Goal: Task Accomplishment & Management: Complete application form

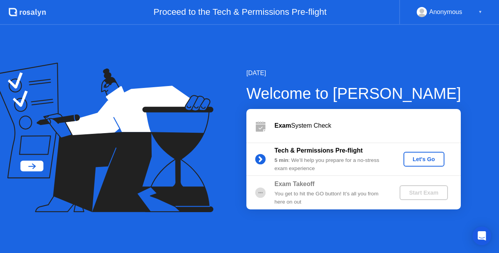
click at [433, 154] on button "Let's Go" at bounding box center [424, 159] width 41 height 15
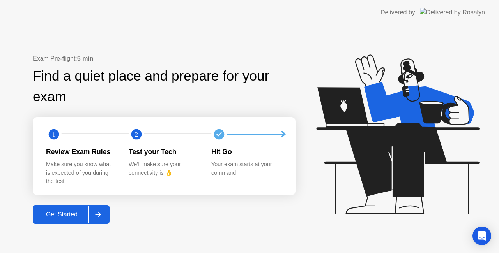
click at [65, 208] on button "Get Started" at bounding box center [71, 214] width 77 height 19
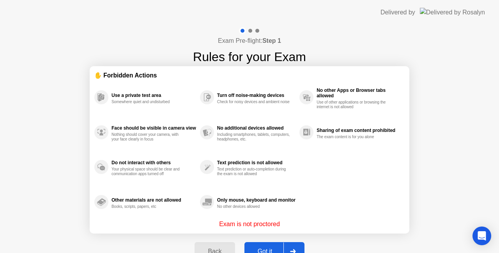
click at [266, 246] on button "Got it" at bounding box center [274, 252] width 60 height 19
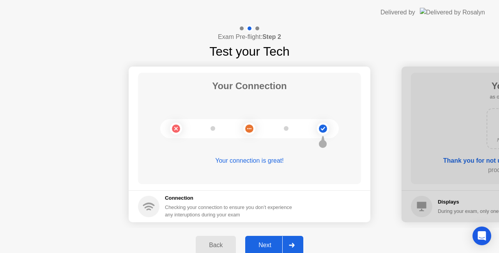
click at [278, 244] on div "Next" at bounding box center [265, 245] width 35 height 7
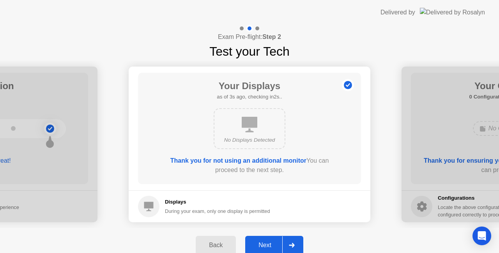
click at [272, 242] on div "Next" at bounding box center [265, 245] width 35 height 7
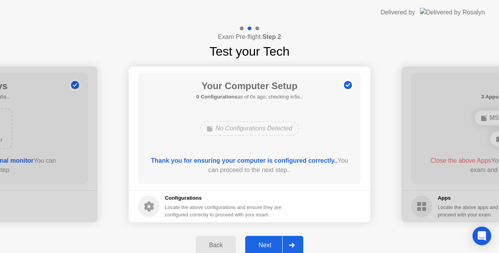
click at [257, 238] on button "Next" at bounding box center [274, 245] width 58 height 19
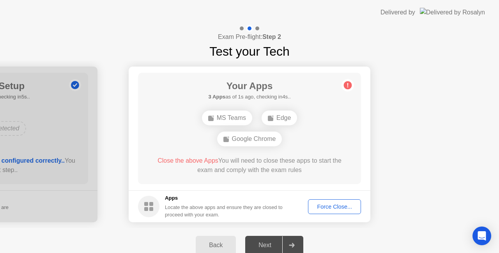
click at [319, 204] on div "Force Close..." at bounding box center [335, 207] width 48 height 6
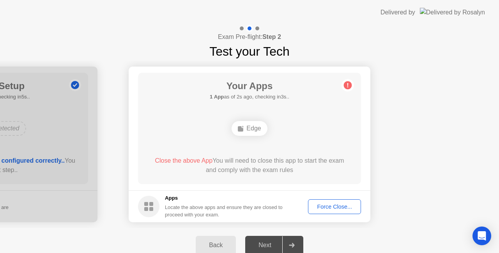
click at [327, 214] on button "Force Close..." at bounding box center [334, 207] width 53 height 15
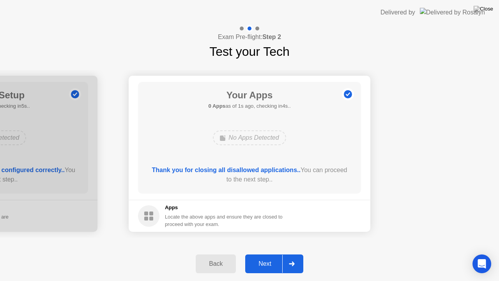
click at [264, 253] on button "Next" at bounding box center [274, 263] width 58 height 19
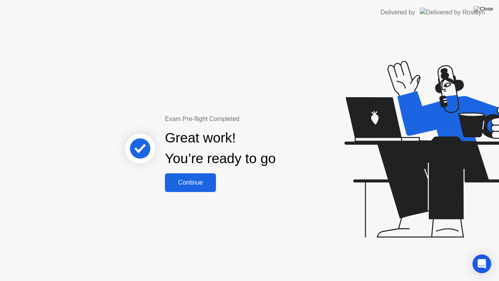
click at [203, 185] on div "Continue" at bounding box center [190, 182] width 46 height 7
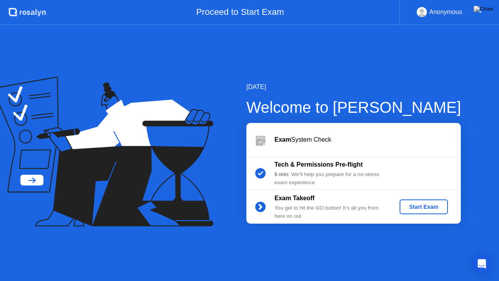
click at [426, 206] on div "Start Exam" at bounding box center [424, 207] width 42 height 6
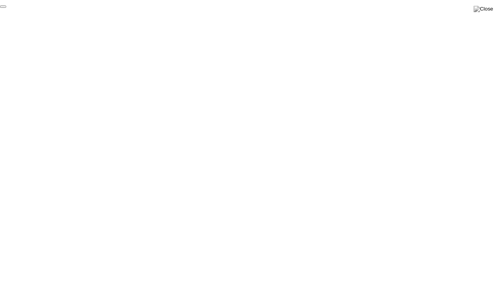
click at [6, 8] on button "End Proctoring Session" at bounding box center [3, 6] width 6 height 2
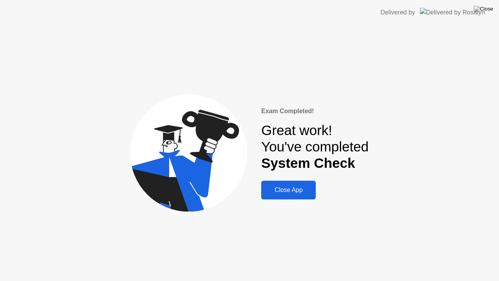
click at [292, 191] on div "Close App" at bounding box center [289, 189] width 50 height 7
